Goal: Find specific page/section: Find specific page/section

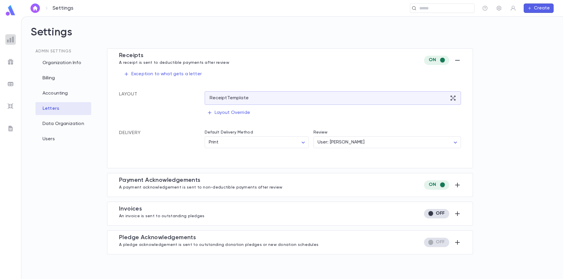
click at [9, 39] on img at bounding box center [10, 39] width 7 height 7
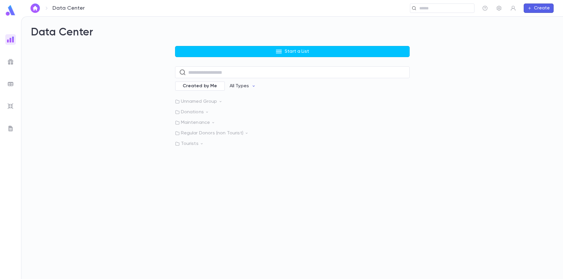
click at [12, 130] on img at bounding box center [10, 128] width 7 height 7
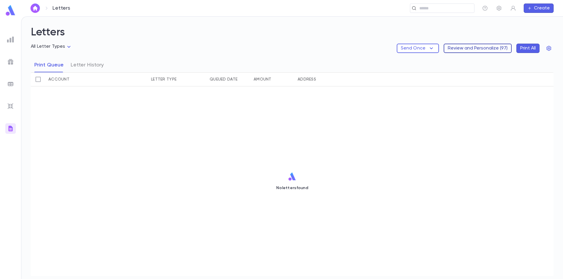
click at [499, 46] on button "Review and Personalize ( 97 )" at bounding box center [478, 48] width 68 height 9
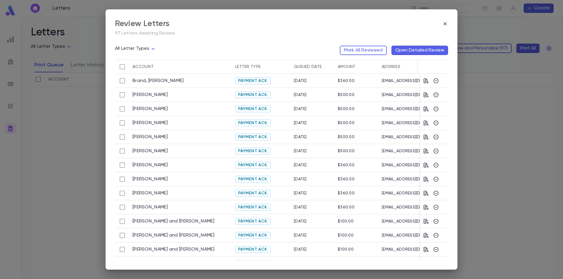
click at [375, 82] on div "$360.00" at bounding box center [357, 81] width 44 height 14
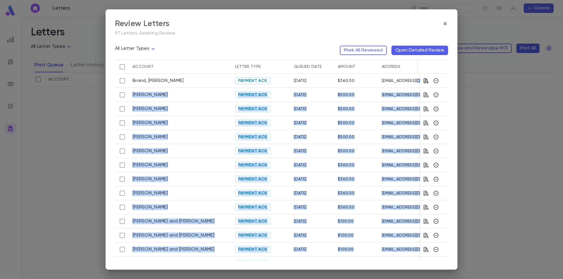
drag, startPoint x: 417, startPoint y: 83, endPoint x: 424, endPoint y: 83, distance: 6.7
click at [425, 83] on div "Brand, [PERSON_NAME] Payment Ack. [DATE] $360.00 [EMAIL_ADDRESS][DOMAIN_NAME] […" at bounding box center [312, 250] width 394 height 352
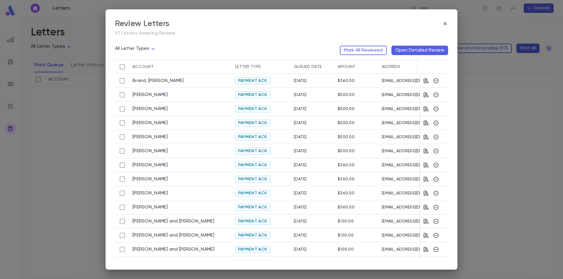
click at [379, 83] on div "[EMAIL_ADDRESS][DOMAIN_NAME]" at bounding box center [430, 81] width 103 height 14
click at [140, 96] on link "[PERSON_NAME]" at bounding box center [150, 95] width 35 height 6
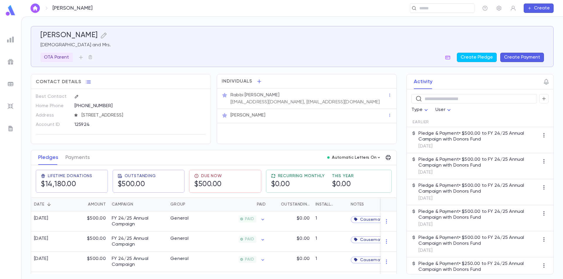
click at [377, 160] on icon "button" at bounding box center [379, 157] width 5 height 5
click at [376, 160] on div at bounding box center [281, 139] width 563 height 279
